Goal: Find specific page/section: Find specific page/section

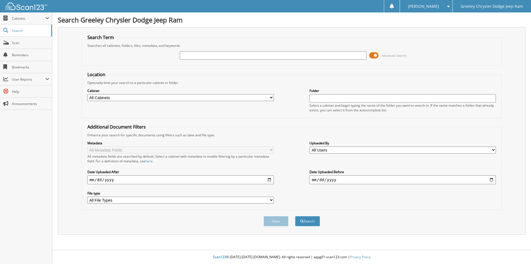
click at [206, 57] on input "text" at bounding box center [273, 55] width 186 height 8
type input "ST574430"
click at [295, 216] on button "Search" at bounding box center [307, 221] width 25 height 10
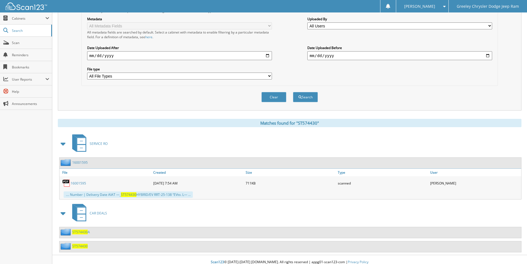
scroll to position [129, 0]
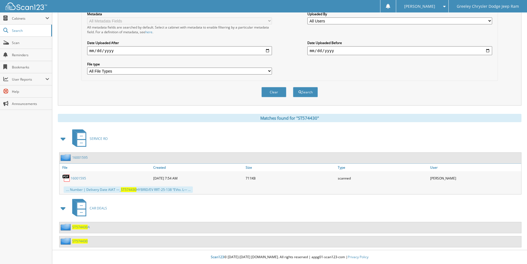
click at [76, 177] on link "16001595" at bounding box center [78, 178] width 15 height 5
click at [79, 178] on link "16001595" at bounding box center [78, 178] width 15 height 5
click at [80, 240] on span "ST574430" at bounding box center [79, 240] width 15 height 5
